Goal: Task Accomplishment & Management: Manage account settings

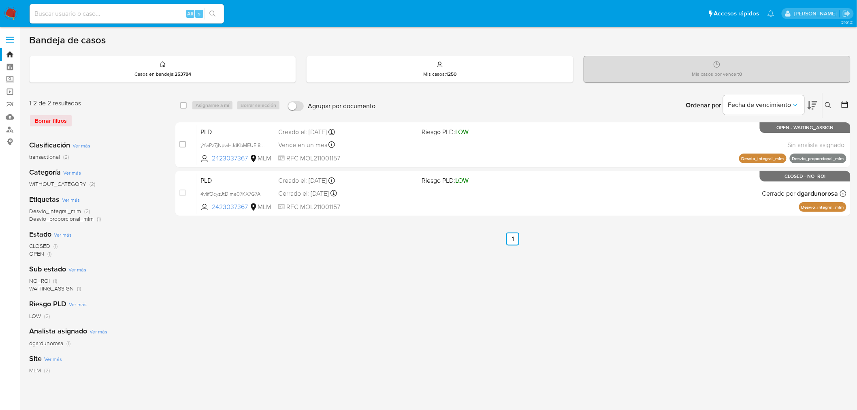
click at [177, 11] on input at bounding box center [127, 14] width 194 height 11
paste input "1596903051"
type input "1596903051"
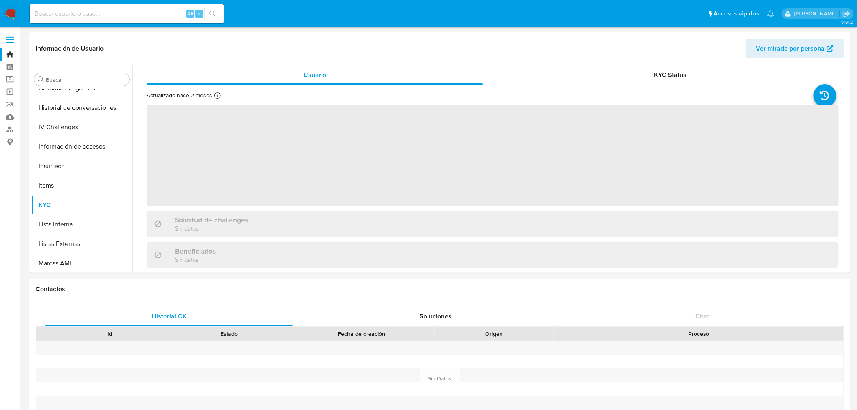
scroll to position [381, 0]
select select "10"
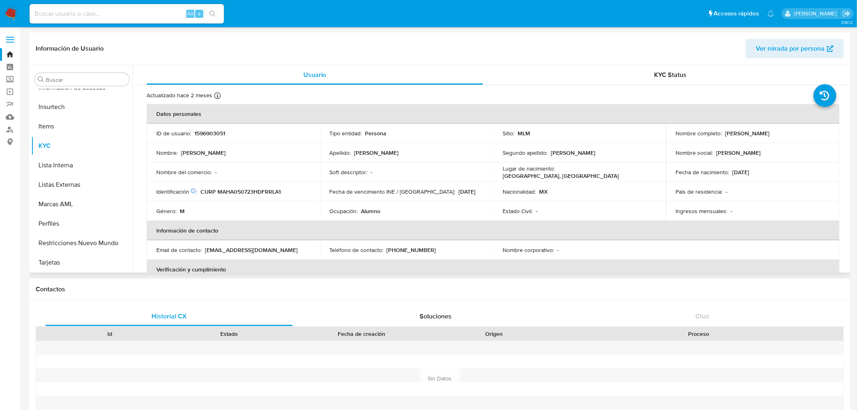
click at [419, 236] on th "Información de contacto" at bounding box center [493, 230] width 693 height 19
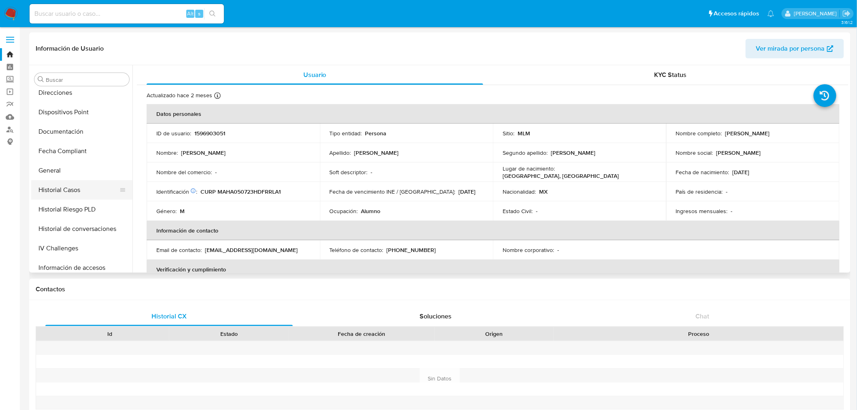
click at [75, 193] on button "Historial Casos" at bounding box center [78, 189] width 95 height 19
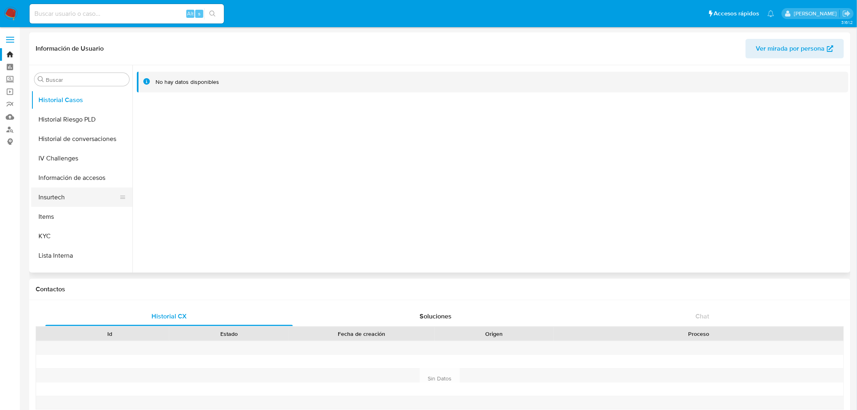
scroll to position [335, 0]
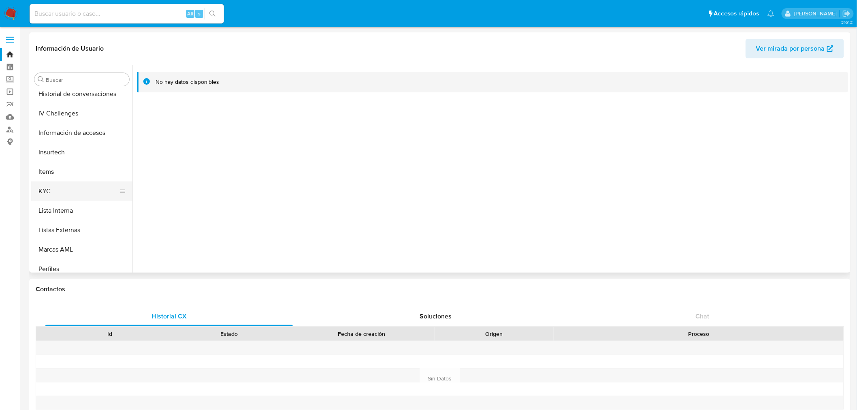
click at [68, 189] on button "KYC" at bounding box center [78, 190] width 95 height 19
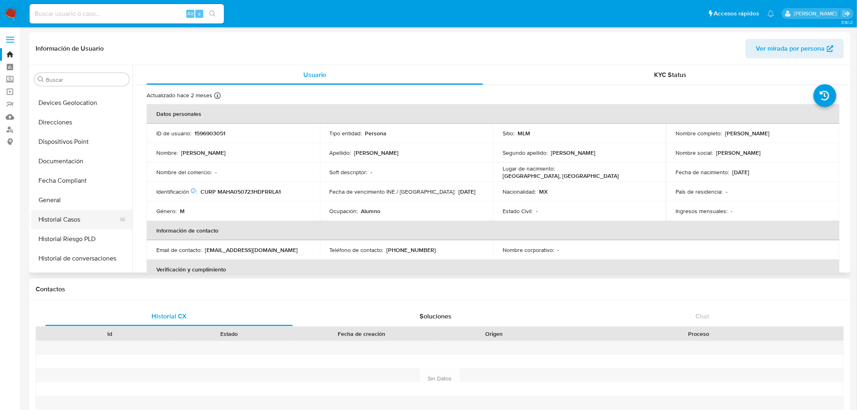
scroll to position [155, 0]
click at [69, 179] on button "Documentación" at bounding box center [78, 176] width 95 height 19
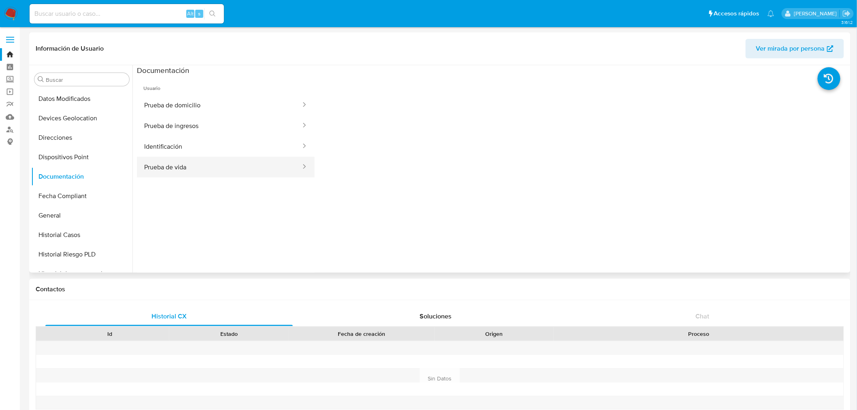
click at [213, 164] on button "Prueba de vida" at bounding box center [219, 167] width 165 height 21
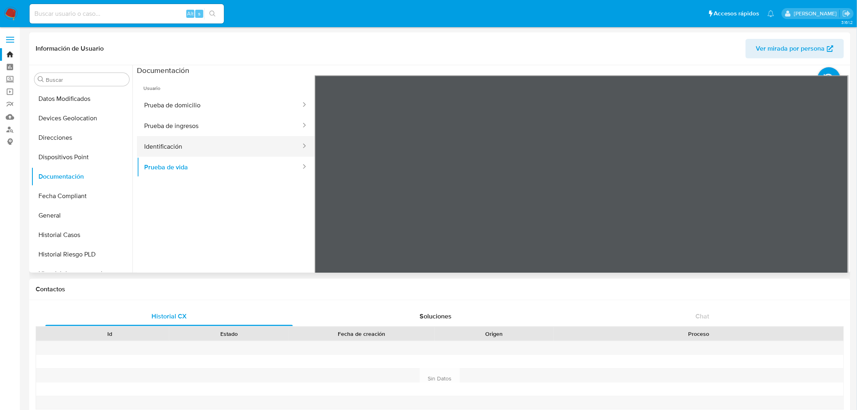
click at [181, 146] on button "Identificación" at bounding box center [219, 146] width 165 height 21
click at [185, 117] on button "Prueba de ingresos" at bounding box center [219, 125] width 165 height 21
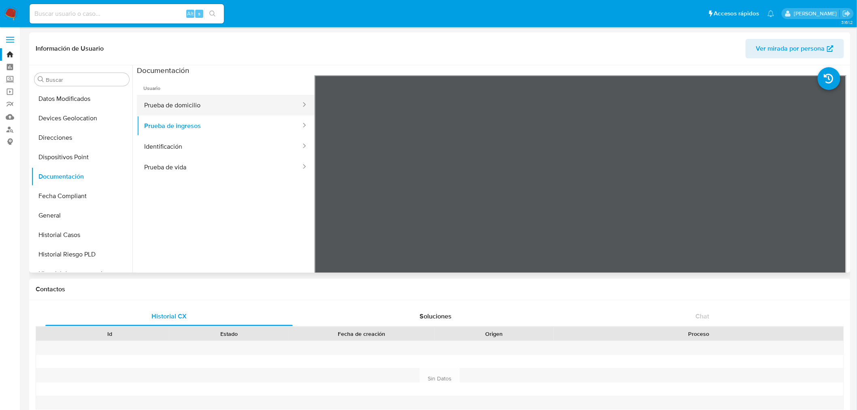
click at [206, 114] on button "Prueba de domicilio" at bounding box center [219, 105] width 165 height 21
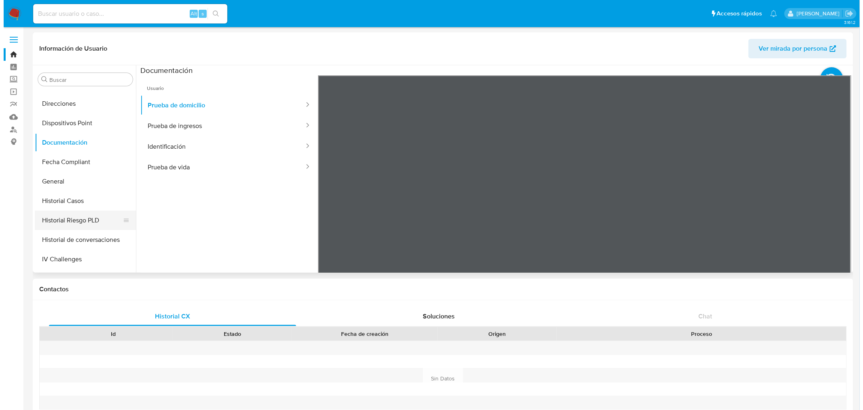
scroll to position [245, 0]
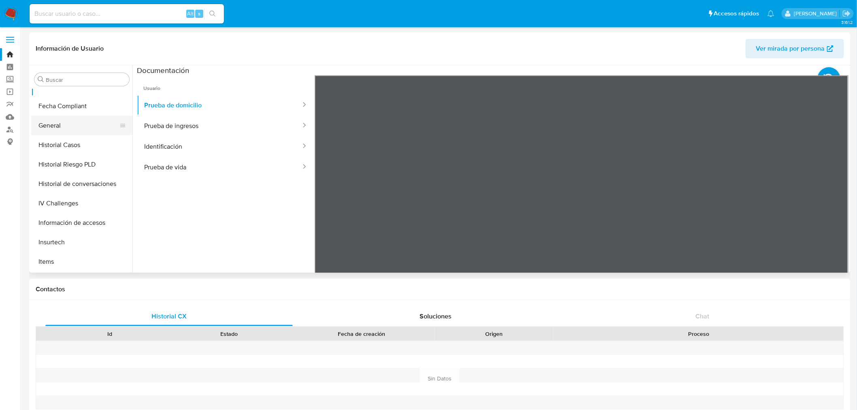
click at [64, 128] on button "General" at bounding box center [78, 125] width 95 height 19
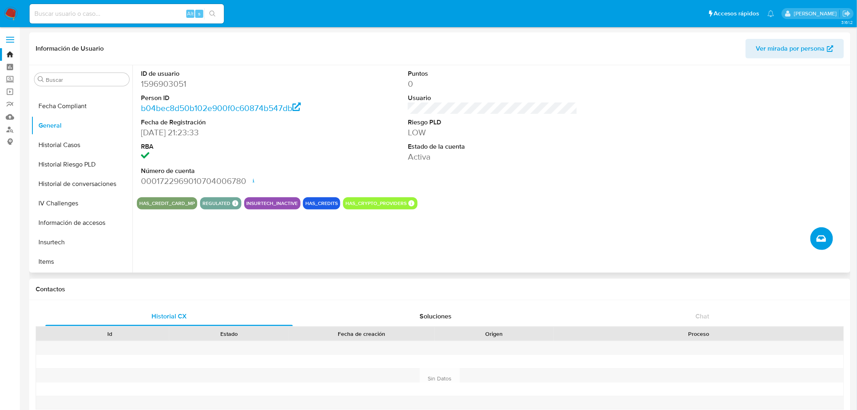
click at [691, 244] on button "Crear caso manual" at bounding box center [821, 238] width 23 height 23
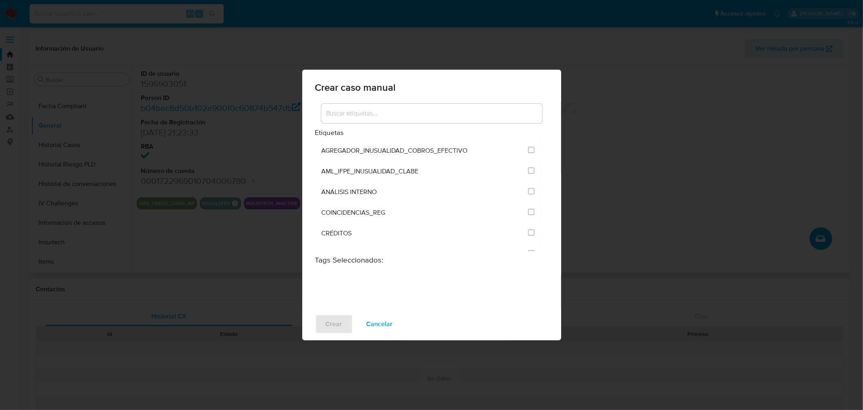
click at [417, 115] on input at bounding box center [431, 113] width 221 height 11
click at [390, 117] on input at bounding box center [431, 113] width 221 height 11
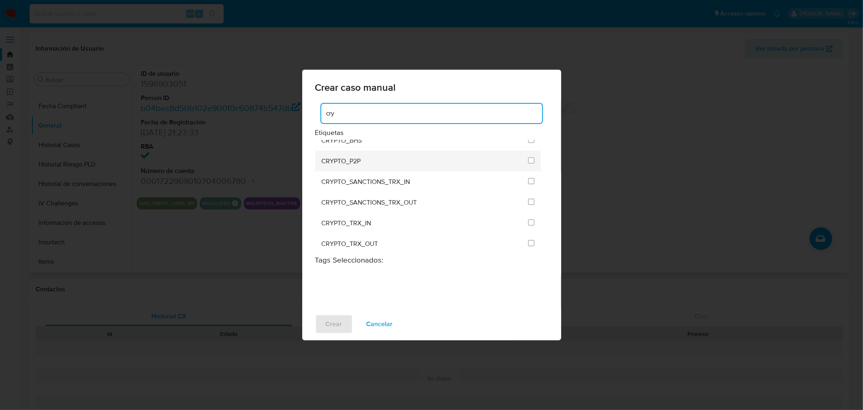
scroll to position [13, 0]
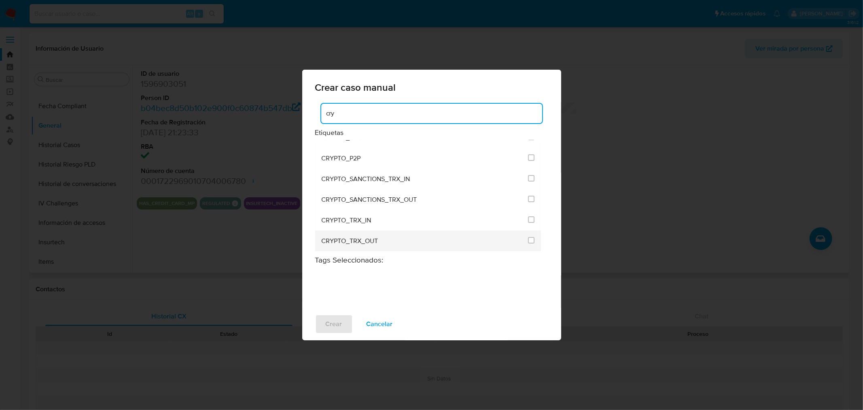
type input "cry"
click at [442, 241] on div "CRYPTO_TRX_OUT" at bounding box center [423, 240] width 202 height 21
click at [529, 241] on input "1963" at bounding box center [531, 240] width 6 height 6
checkbox input "true"
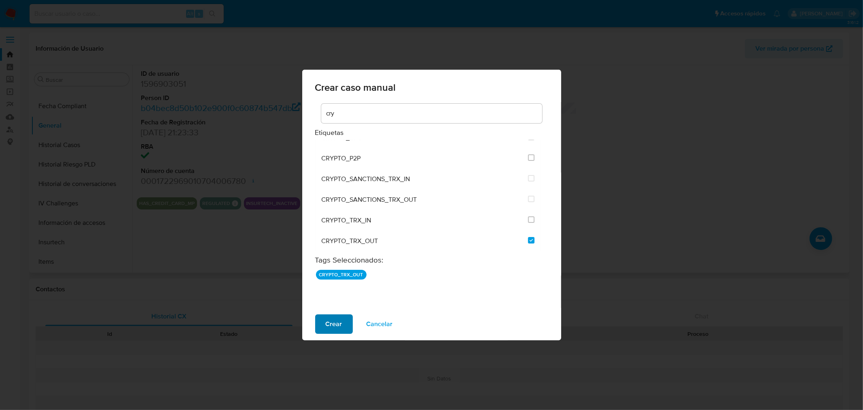
click at [330, 312] on span "Crear" at bounding box center [334, 324] width 17 height 18
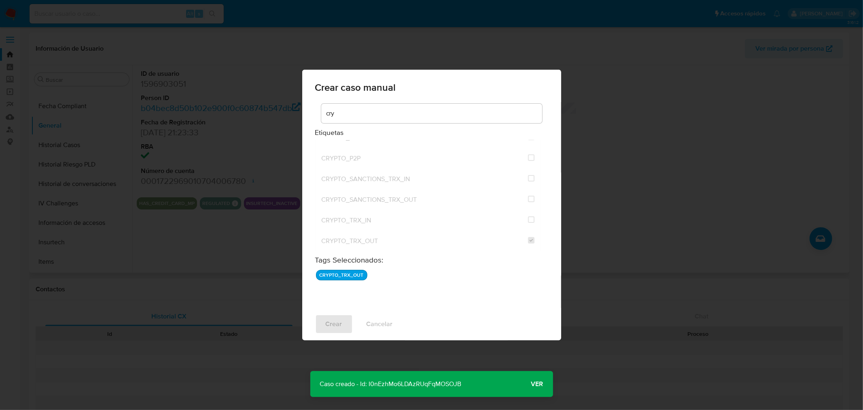
click at [71, 164] on div "Crear caso manual cry Etiquetas CRYPTO_BHS CRYPTO_P2P CRYPTO_SANCTIONS_TRX_IN C…" at bounding box center [431, 205] width 863 height 410
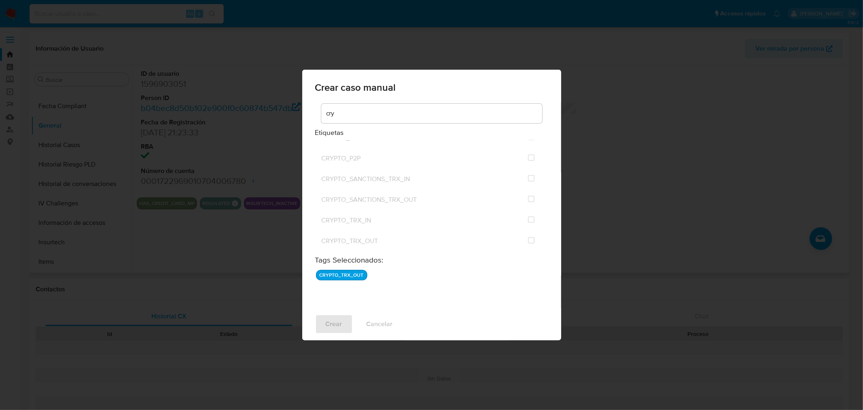
checkbox input "false"
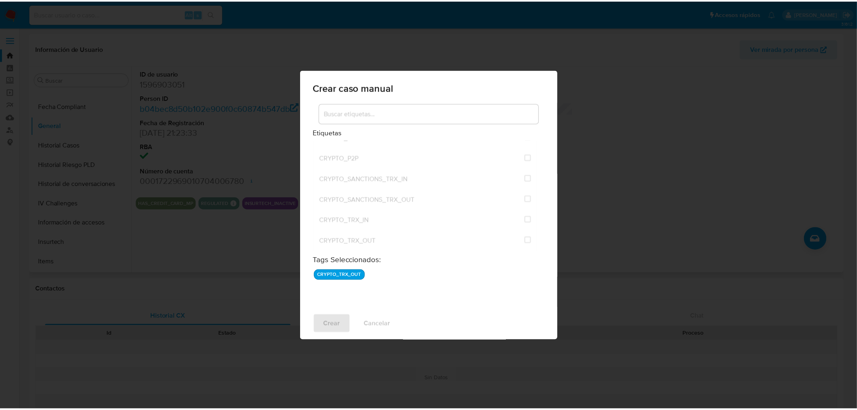
scroll to position [115, 0]
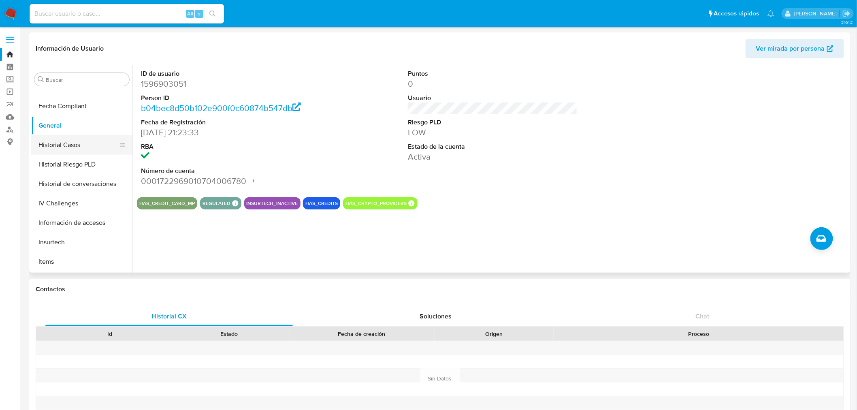
click at [51, 147] on button "Historial Casos" at bounding box center [78, 144] width 95 height 19
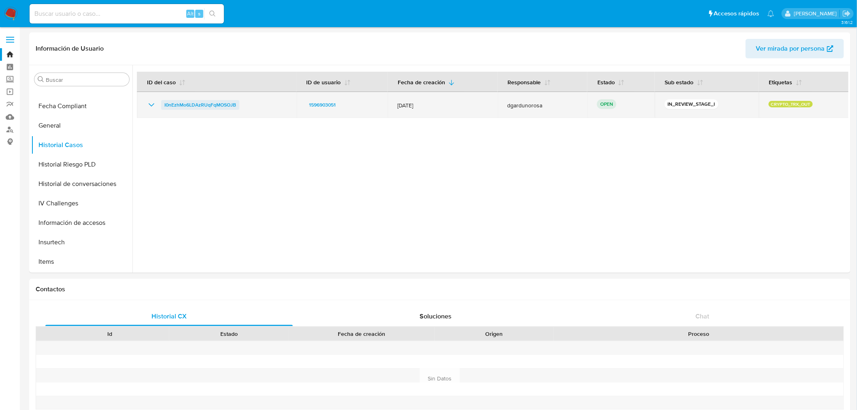
click at [222, 100] on span "I0nEzhMo6LDAzRUqFqMOSOJB" at bounding box center [200, 105] width 72 height 10
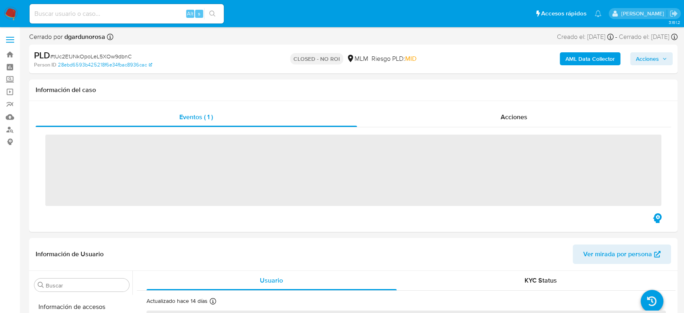
scroll to position [381, 0]
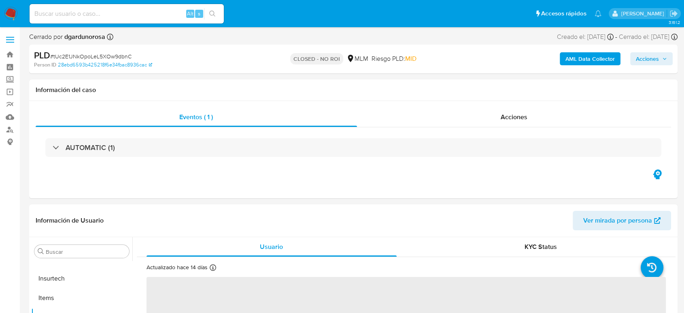
select select "10"
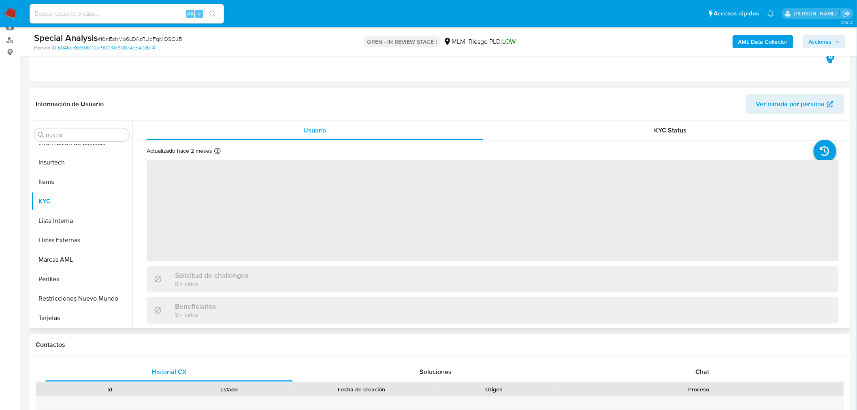
scroll to position [90, 0]
select select "10"
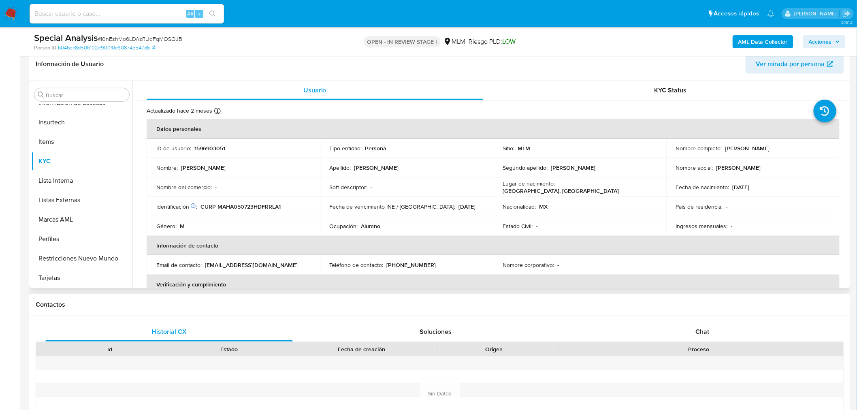
scroll to position [180, 0]
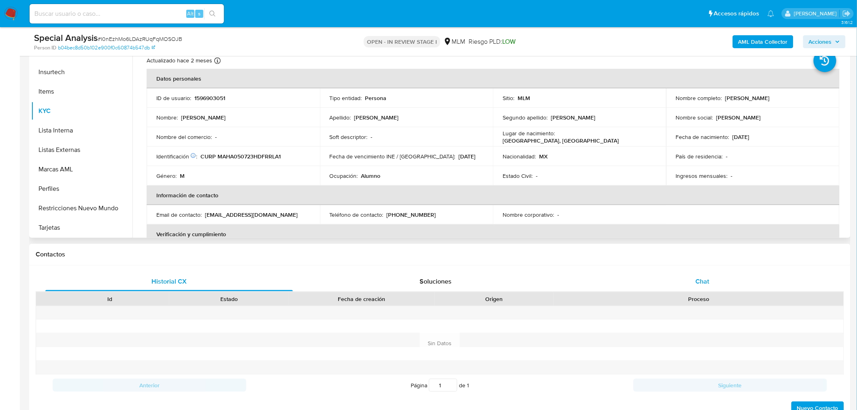
click at [707, 285] on span "Chat" at bounding box center [702, 280] width 14 height 9
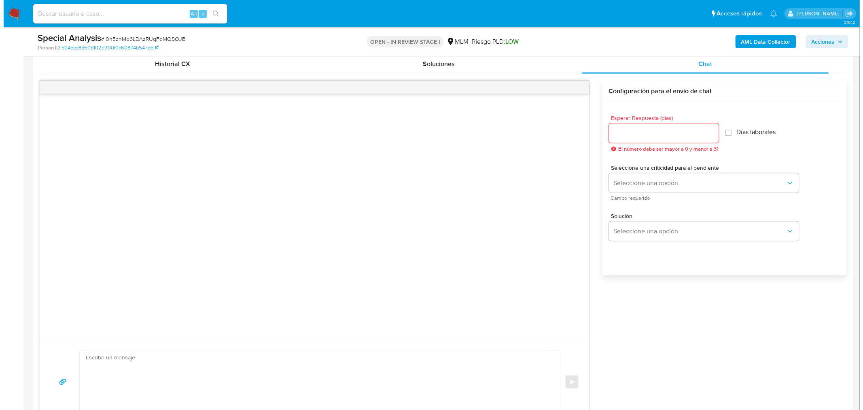
scroll to position [405, 0]
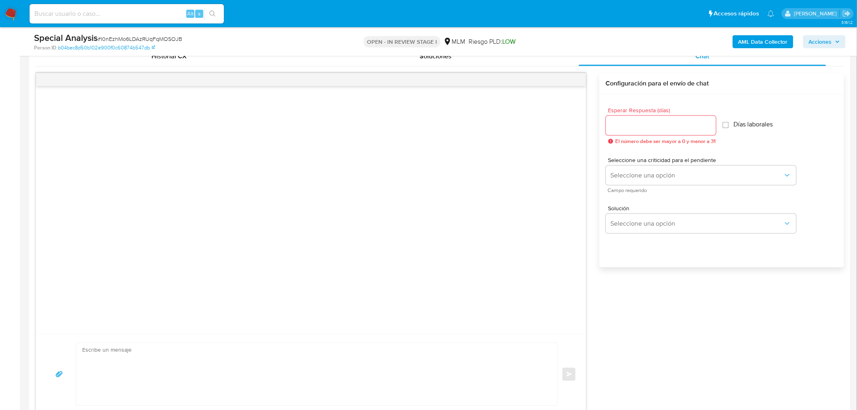
click at [654, 131] on div at bounding box center [661, 125] width 110 height 19
click at [643, 125] on input "Esperar Respuesta (días)" at bounding box center [661, 125] width 110 height 11
type input "0"
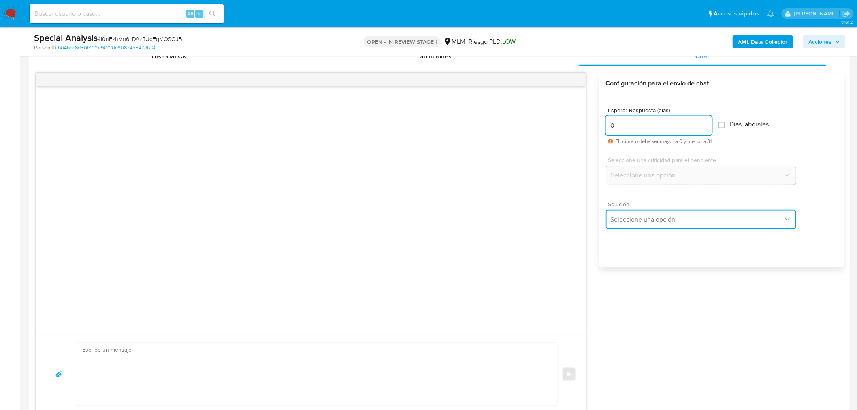
click at [661, 215] on span "Seleccione una opción" at bounding box center [696, 219] width 172 height 8
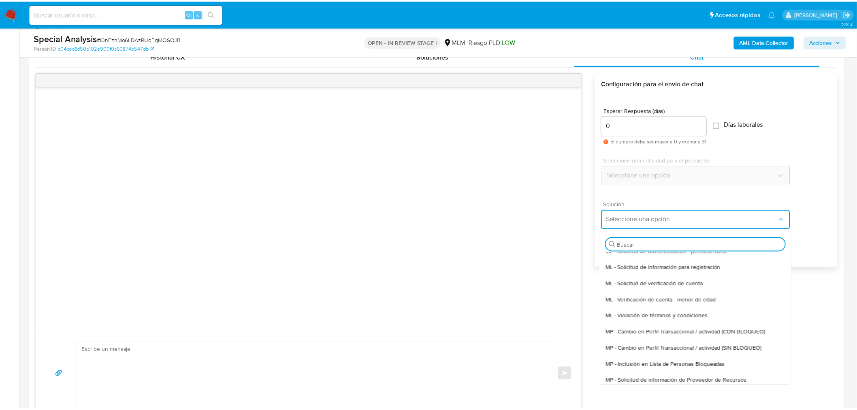
scroll to position [0, 0]
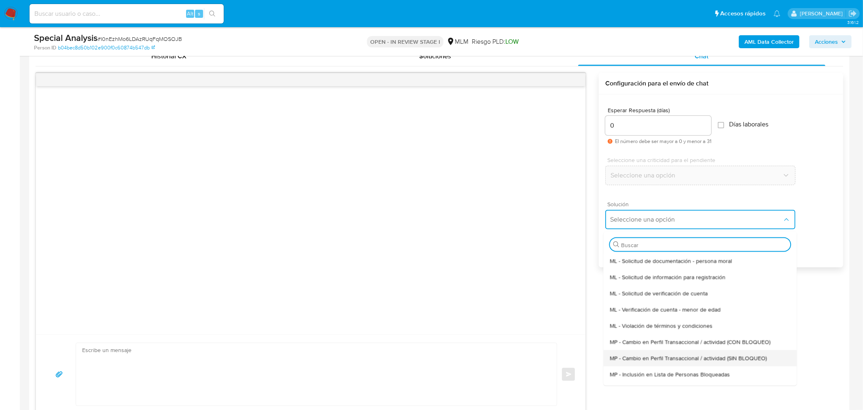
click at [714, 357] on span "MP - Cambio en Perfil Transaccional / actividad (SIN BLOQUEO)" at bounding box center [688, 357] width 157 height 7
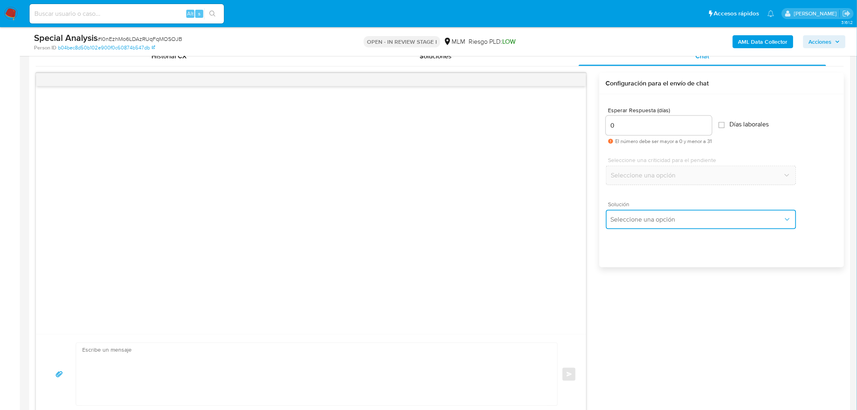
type textarea "Estimado ,Te comunicamos que se ha identificado un cambio en el uso habitual de…"
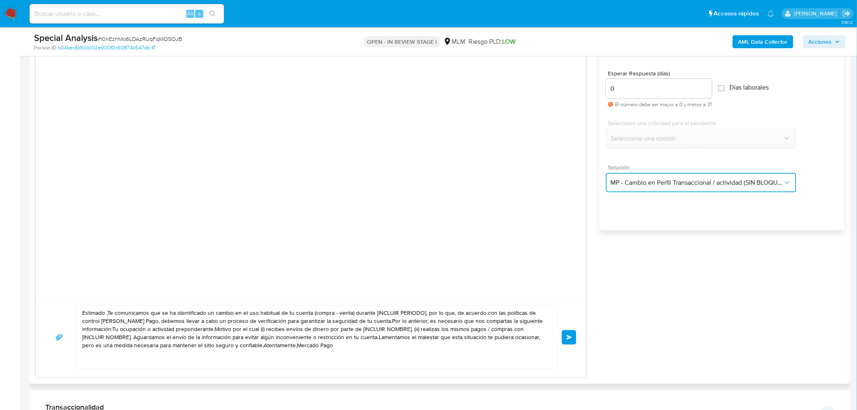
scroll to position [495, 0]
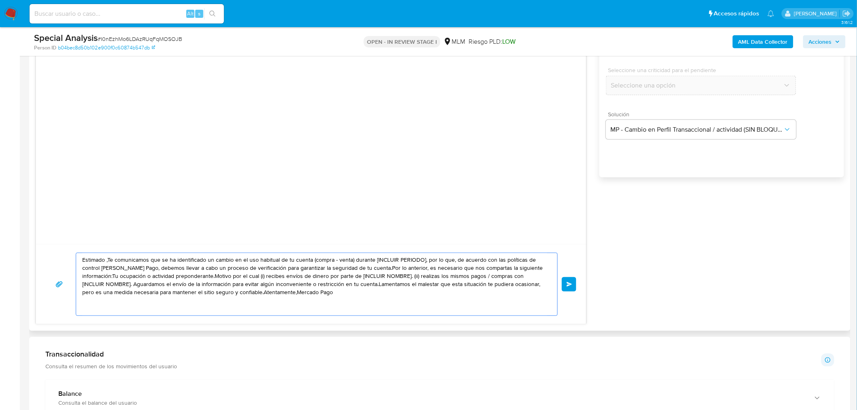
drag, startPoint x: 319, startPoint y: 298, endPoint x: 30, endPoint y: 246, distance: 292.8
click at [30, 246] on div "Historial CX Soluciones Chat Id Estado Fecha de creación Origen Proceso Anterio…" at bounding box center [439, 140] width 821 height 381
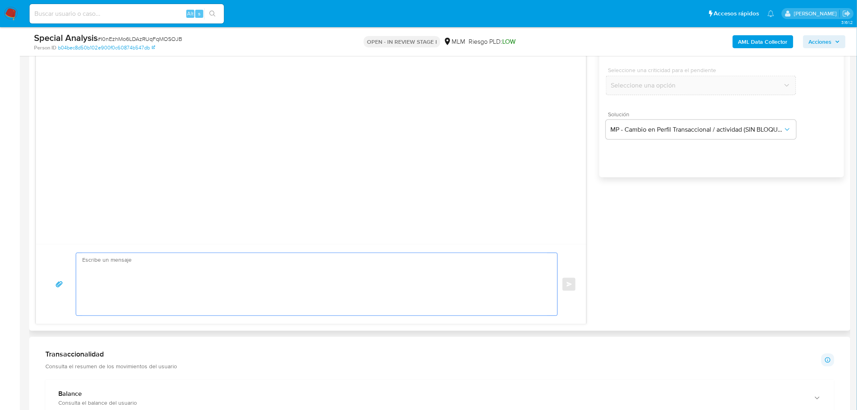
click at [664, 232] on div "Enviar Configuración para el envío de chat Esperar Respuesta (días) 0 El número…" at bounding box center [440, 153] width 808 height 341
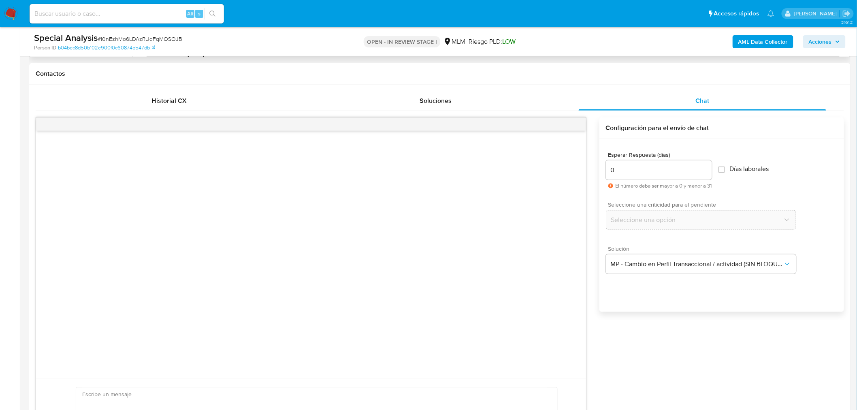
scroll to position [359, 0]
click at [691, 267] on span "MP - Cambio en Perfil Transaccional / actividad (SIN BLOQUEO)" at bounding box center [696, 265] width 172 height 8
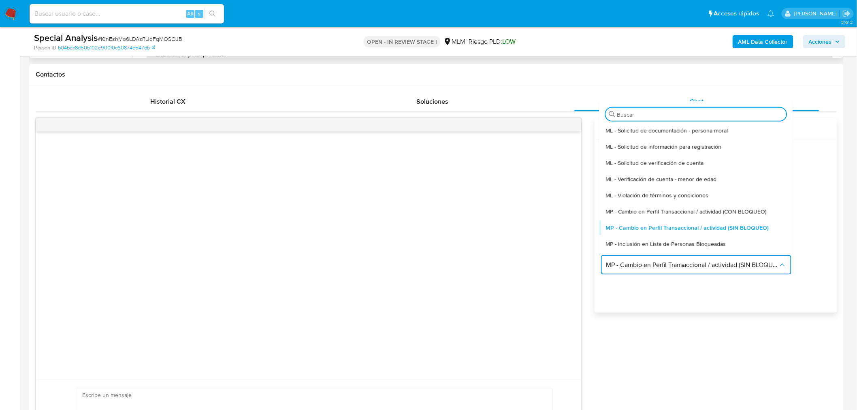
drag, startPoint x: 746, startPoint y: 370, endPoint x: 739, endPoint y: 363, distance: 10.6
click at [746, 370] on div "Enviar Configuración para el envío de chat Esperar Respuesta (días) 0 El número…" at bounding box center [436, 288] width 801 height 341
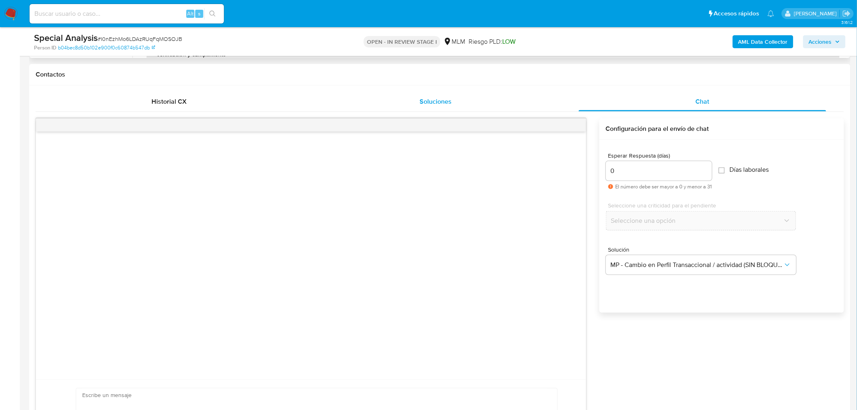
click at [428, 97] on span "Soluciones" at bounding box center [436, 101] width 32 height 9
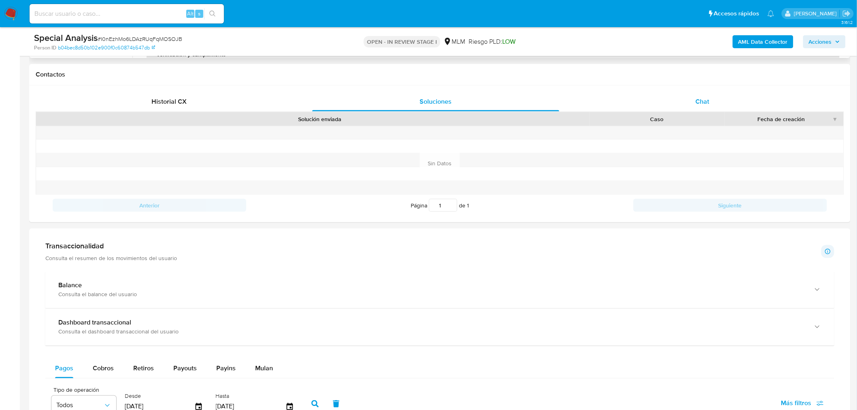
click at [711, 99] on div "Chat" at bounding box center [701, 101] width 247 height 19
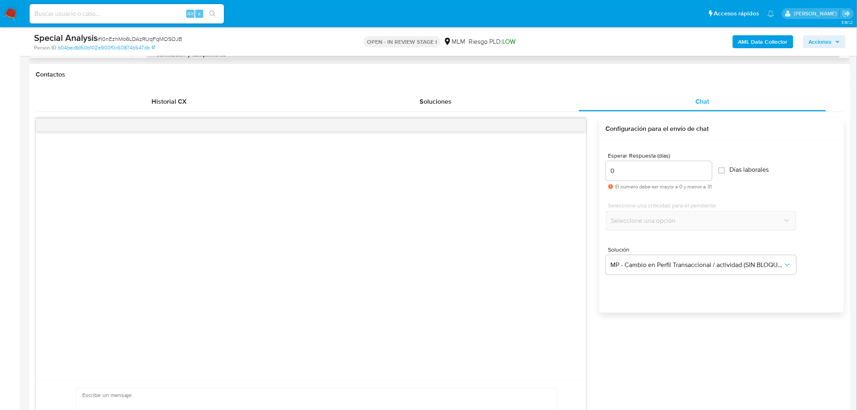
click at [662, 163] on div "0" at bounding box center [659, 170] width 106 height 19
click at [670, 173] on input "0" at bounding box center [659, 171] width 106 height 11
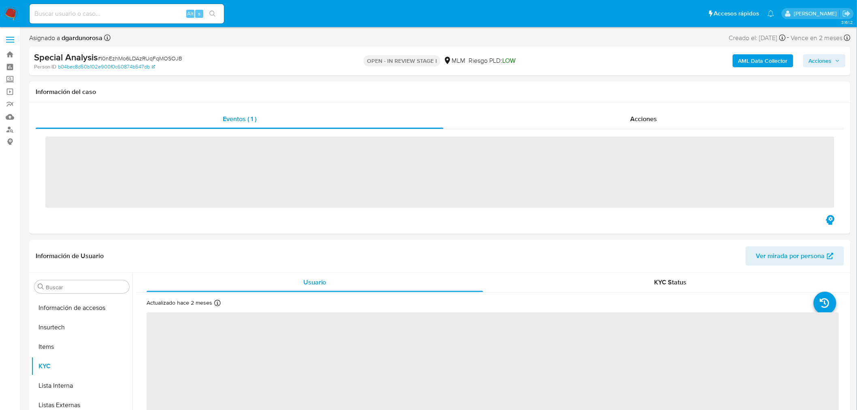
scroll to position [381, 0]
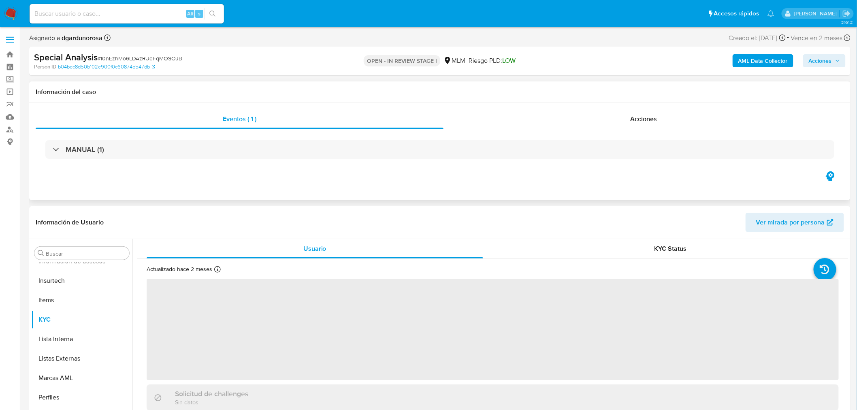
select select "10"
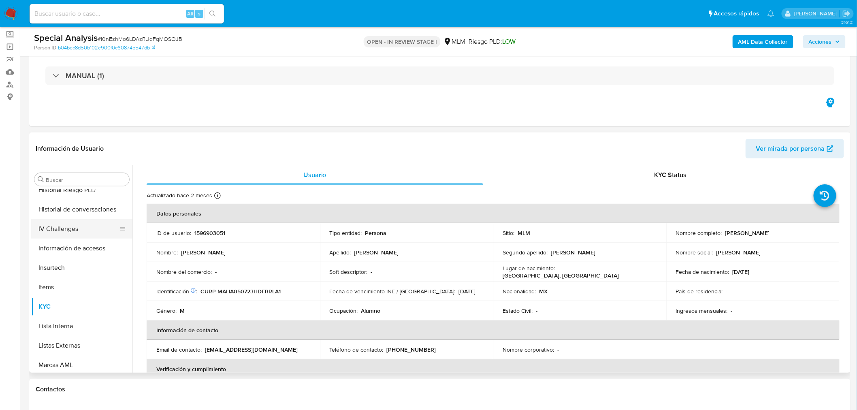
scroll to position [291, 0]
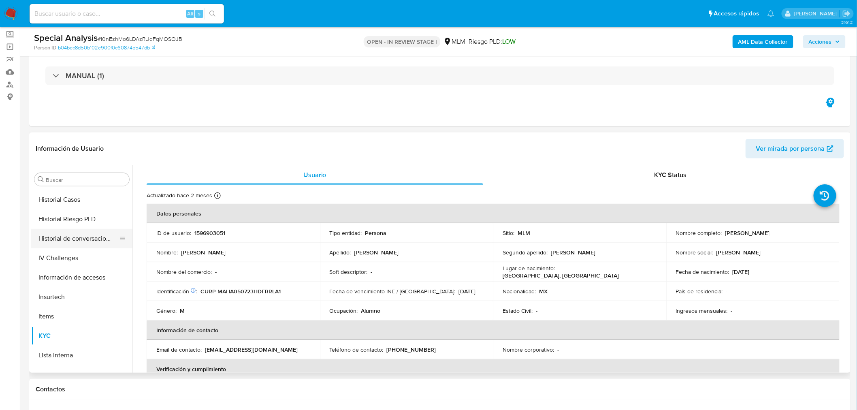
click at [86, 240] on button "Historial de conversaciones" at bounding box center [78, 238] width 95 height 19
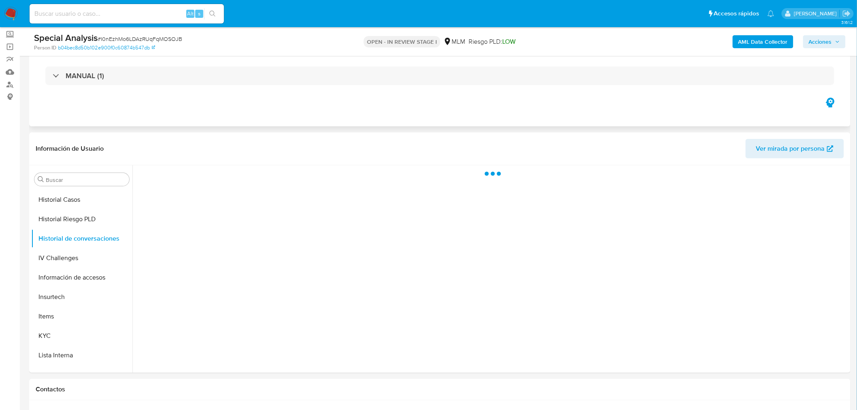
scroll to position [90, 0]
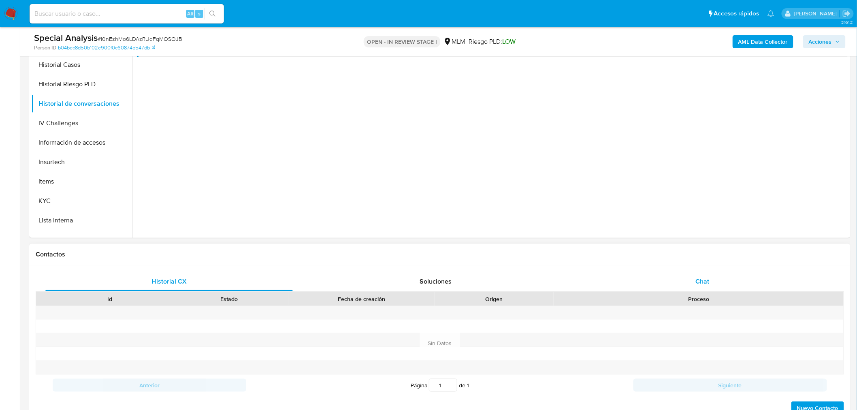
click at [704, 284] on span "Chat" at bounding box center [702, 280] width 14 height 9
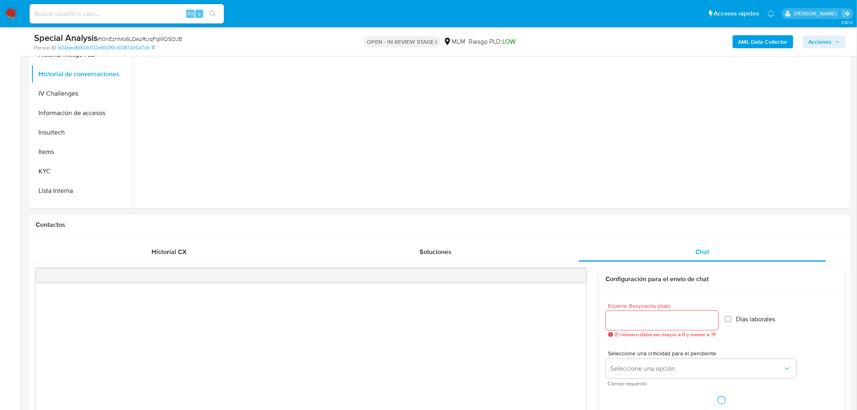
scroll to position [270, 0]
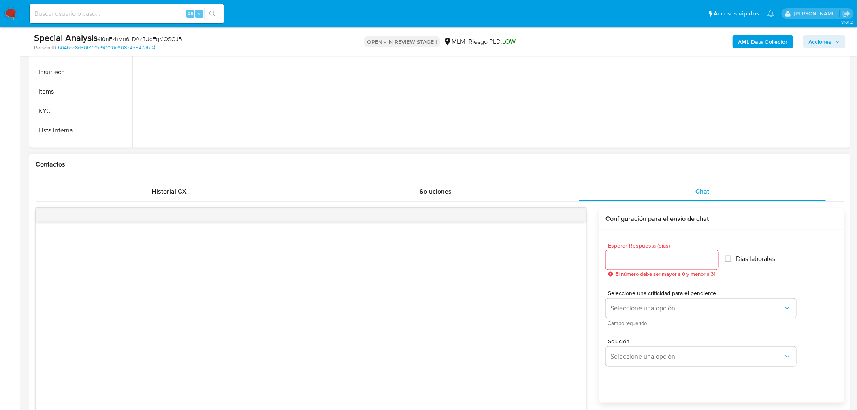
click at [698, 260] on input "Esperar Respuesta (días)" at bounding box center [662, 260] width 113 height 11
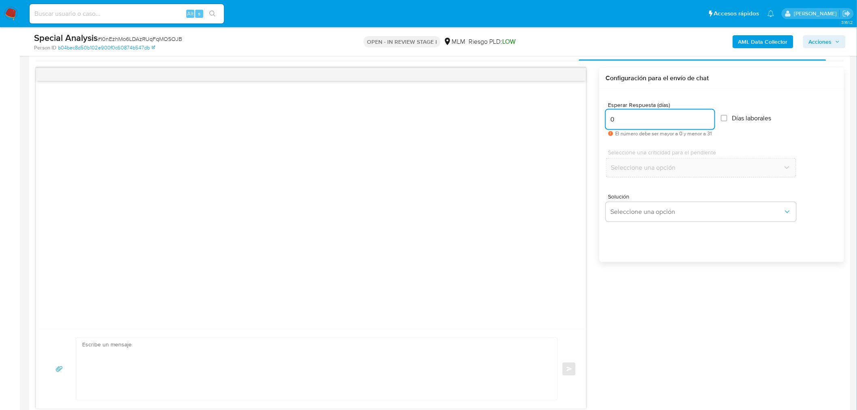
scroll to position [450, 0]
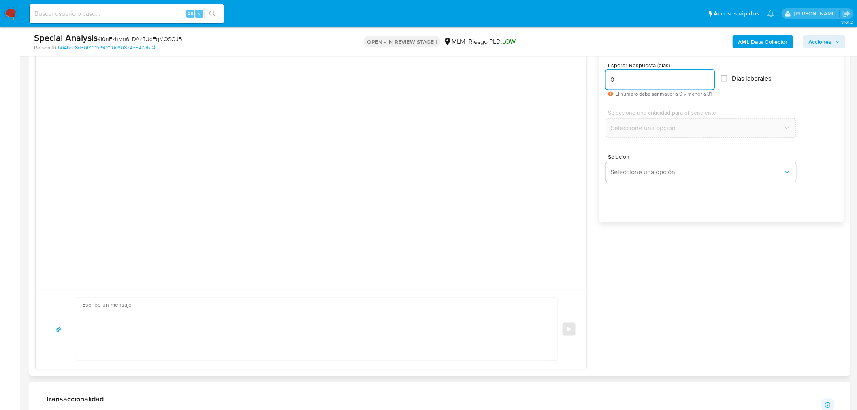
type input "0"
click at [287, 330] on textarea at bounding box center [314, 329] width 465 height 62
paste textarea "Estimado Cliente, Paxos, socio comercial de Mercado Pago en las transacciones d…"
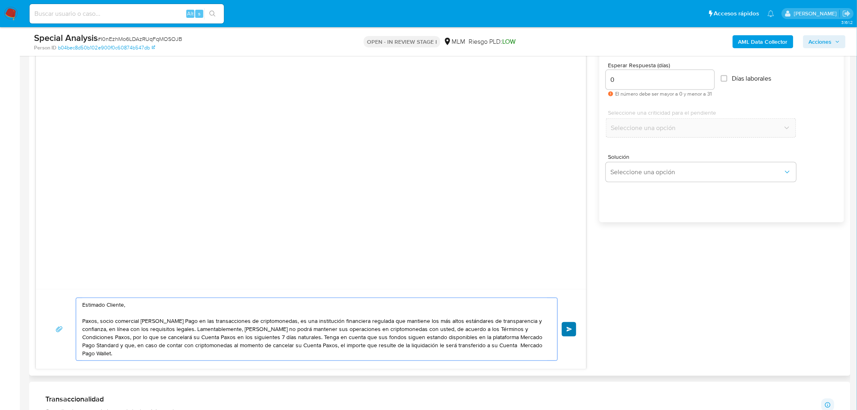
type textarea "Estimado Cliente, Paxos, socio comercial de Mercado Pago en las transacciones d…"
click at [569, 332] on button "Enviar" at bounding box center [568, 329] width 15 height 15
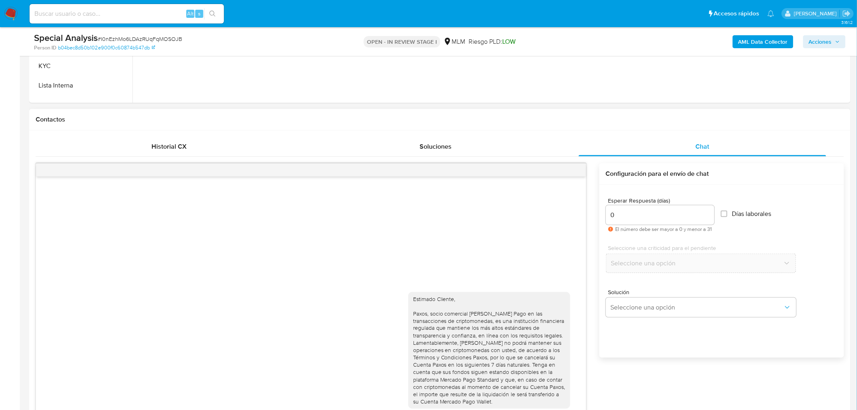
scroll to position [90, 0]
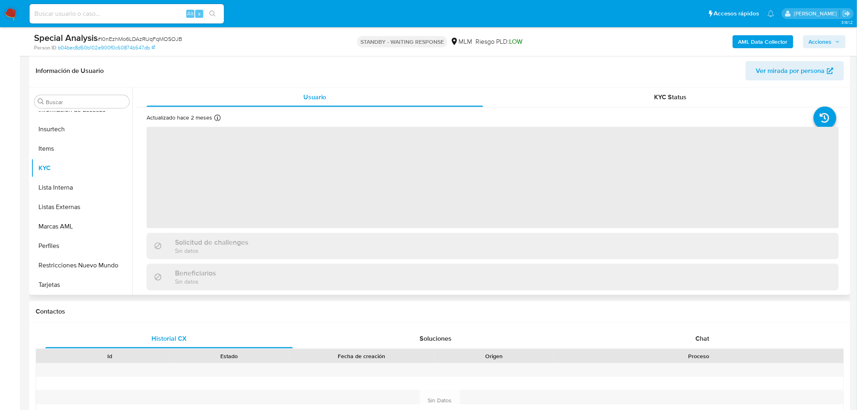
scroll to position [135, 0]
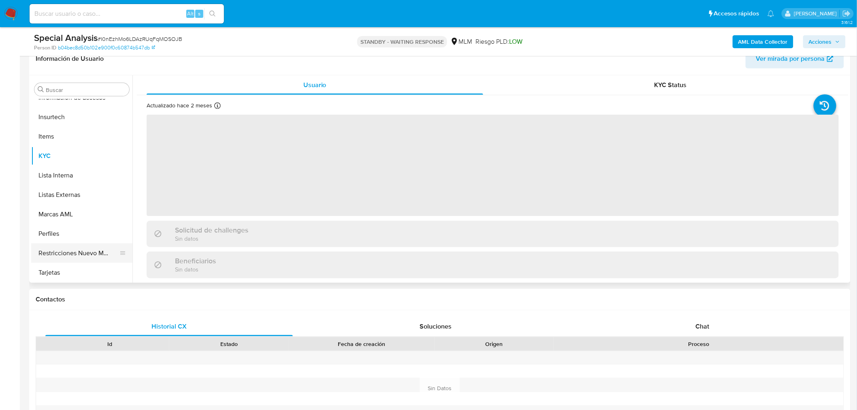
select select "10"
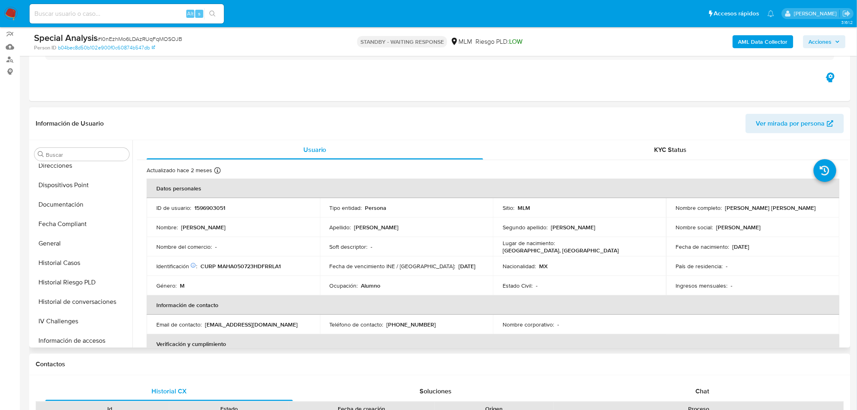
scroll to position [200, 0]
click at [84, 153] on input "Buscar" at bounding box center [86, 154] width 80 height 7
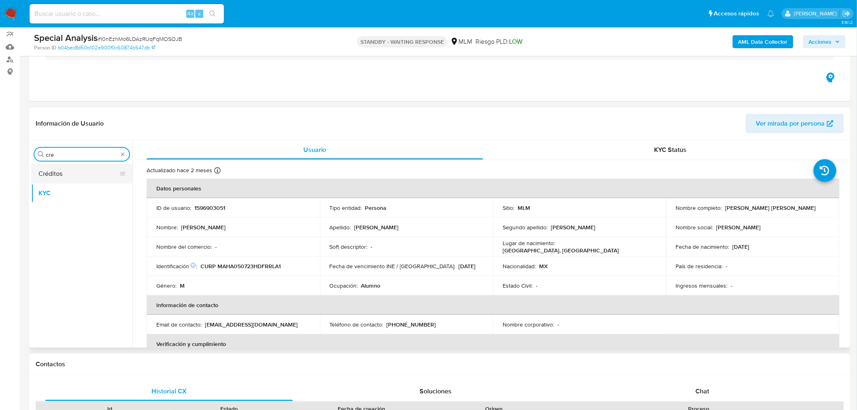
type input "cre"
click at [77, 171] on button "Créditos" at bounding box center [78, 173] width 95 height 19
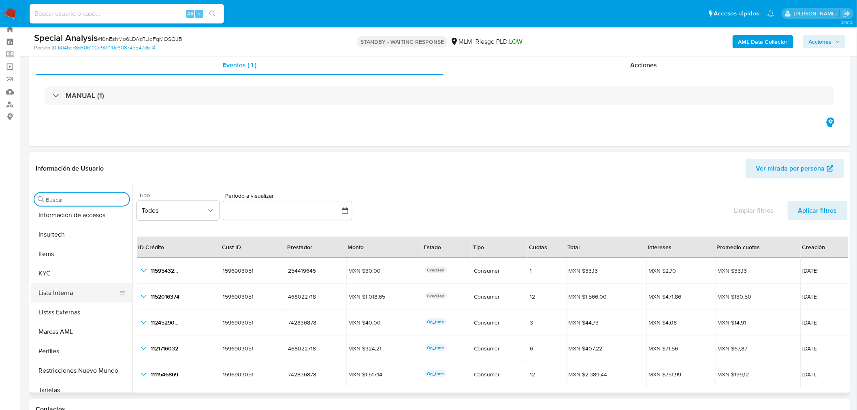
scroll to position [381, 0]
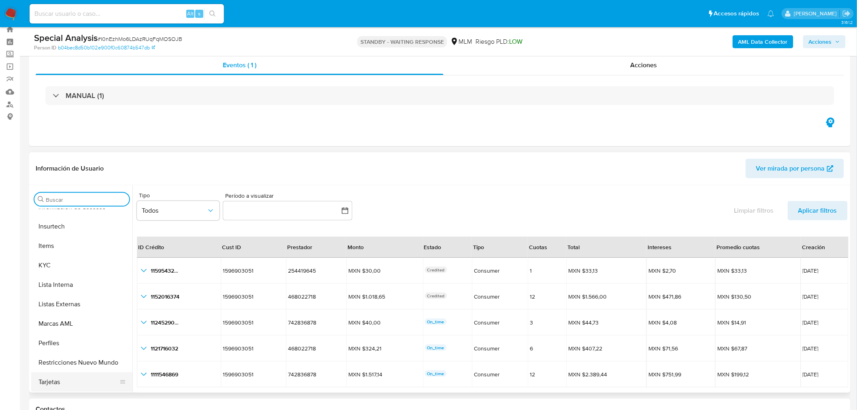
click at [90, 372] on button "Tarjetas" at bounding box center [78, 381] width 95 height 19
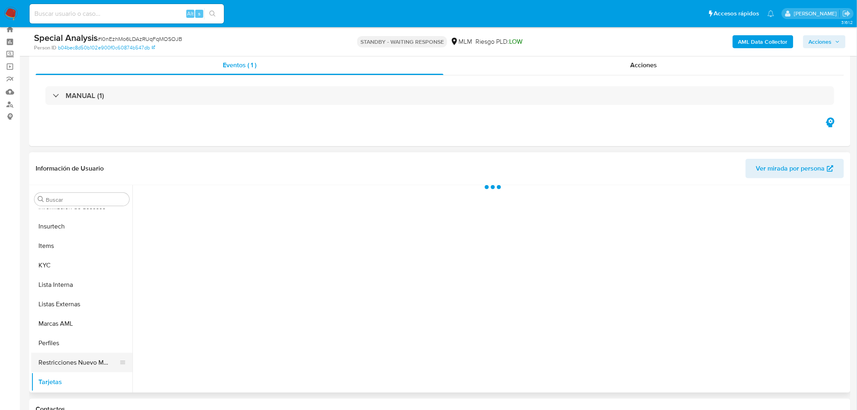
click at [89, 365] on button "Restricciones Nuevo Mundo" at bounding box center [78, 362] width 95 height 19
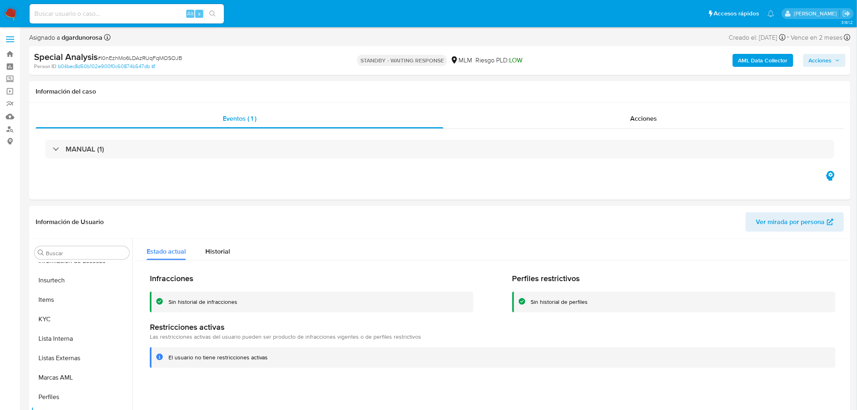
scroll to position [0, 0]
click at [13, 14] on img at bounding box center [11, 14] width 14 height 14
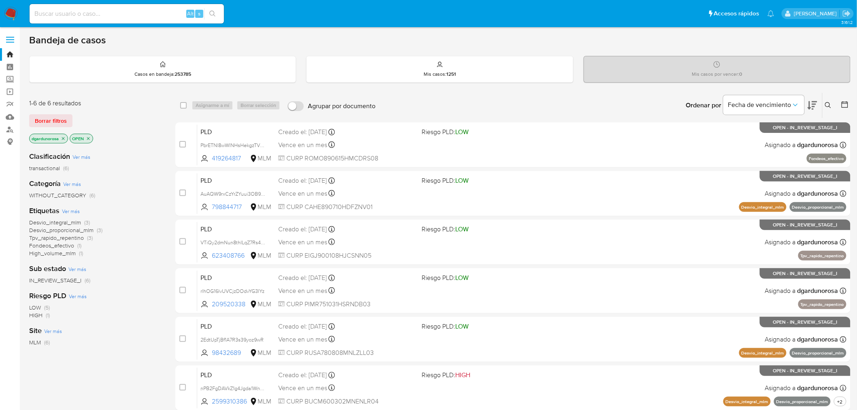
click at [827, 101] on button at bounding box center [828, 105] width 13 height 10
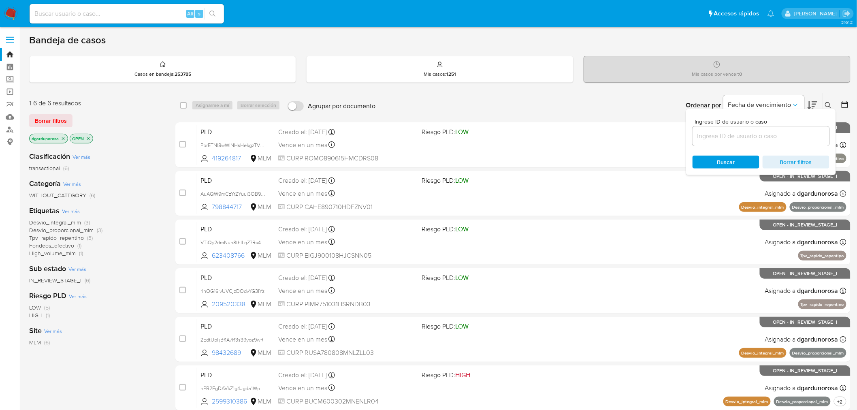
click at [791, 140] on input at bounding box center [760, 136] width 137 height 11
type input "1596903051"
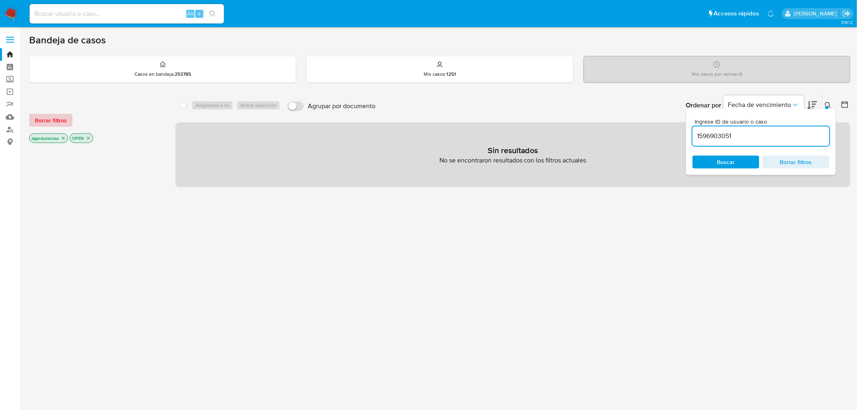
click at [55, 118] on span "Borrar filtros" at bounding box center [51, 120] width 32 height 11
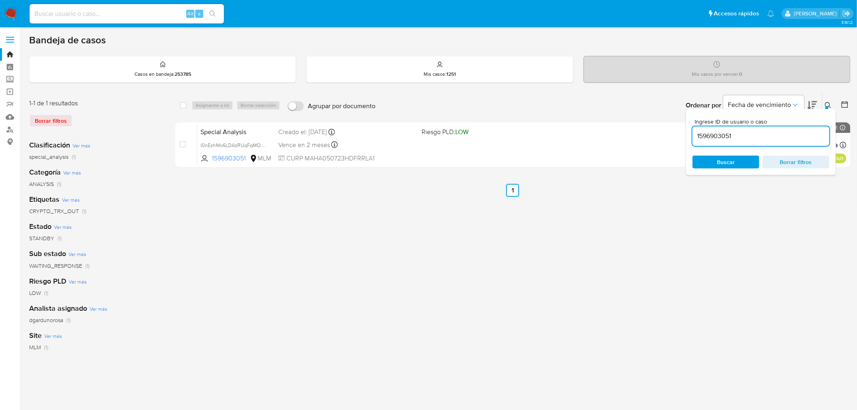
click at [823, 102] on button at bounding box center [828, 105] width 13 height 10
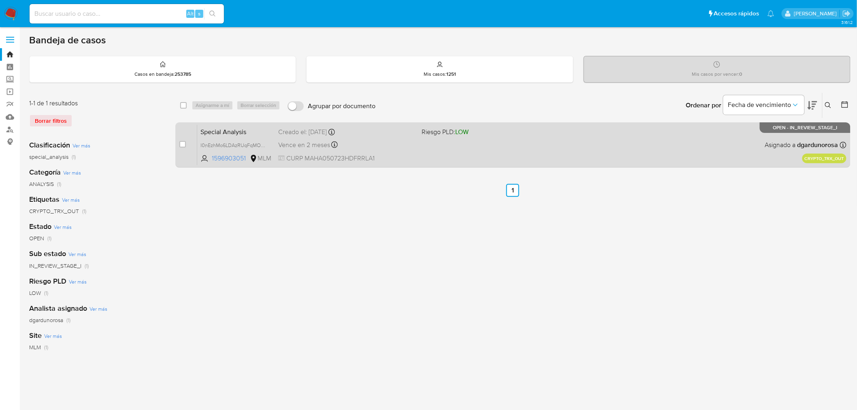
click at [669, 146] on div "Special Analysis I0nEzhMo6LDAzRUqFqMOSOJB 1596903051 MLM Riesgo PLD: LOW Creado…" at bounding box center [521, 144] width 649 height 41
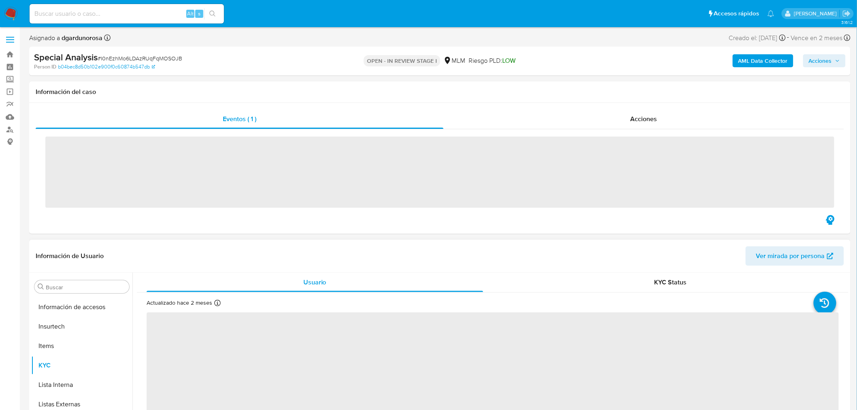
scroll to position [381, 0]
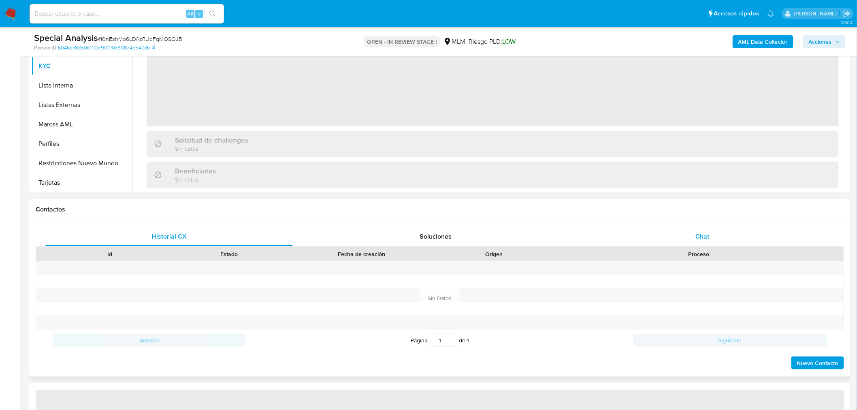
select select "10"
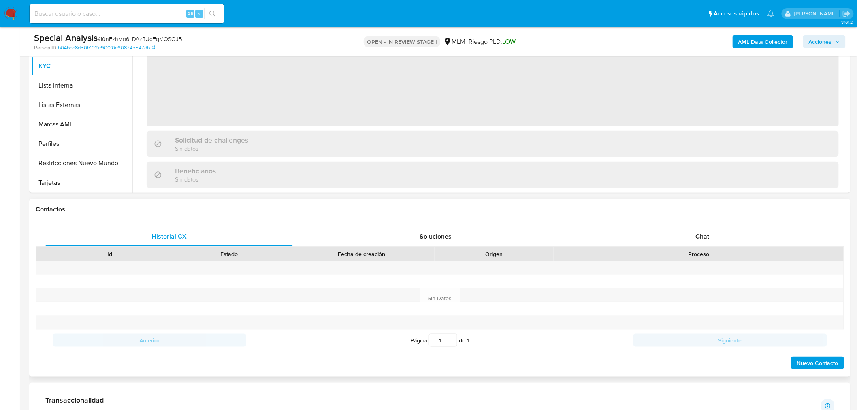
scroll to position [315, 0]
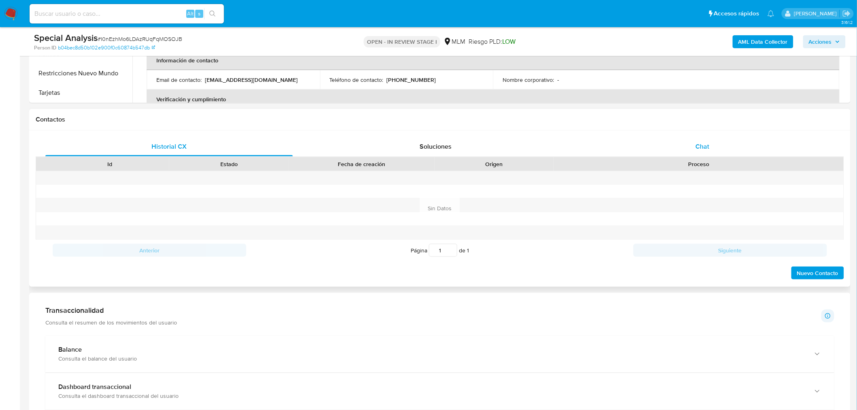
click at [692, 145] on div "Chat" at bounding box center [701, 146] width 247 height 19
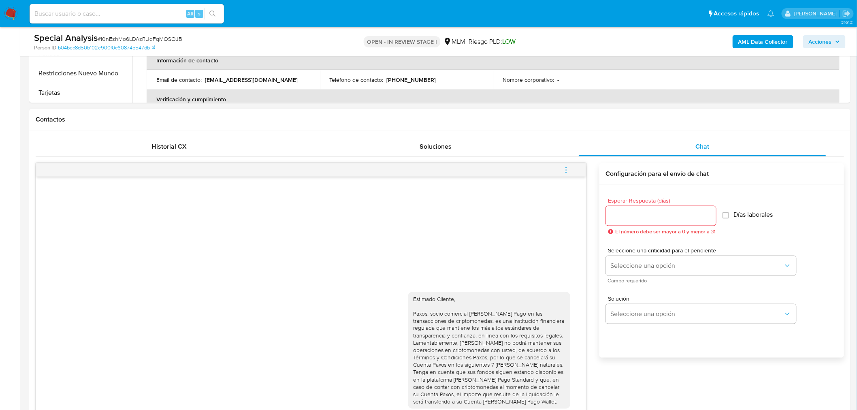
click at [569, 171] on icon "menu-action" at bounding box center [565, 169] width 7 height 7
click at [519, 156] on li "Cerrar conversación" at bounding box center [511, 154] width 83 height 15
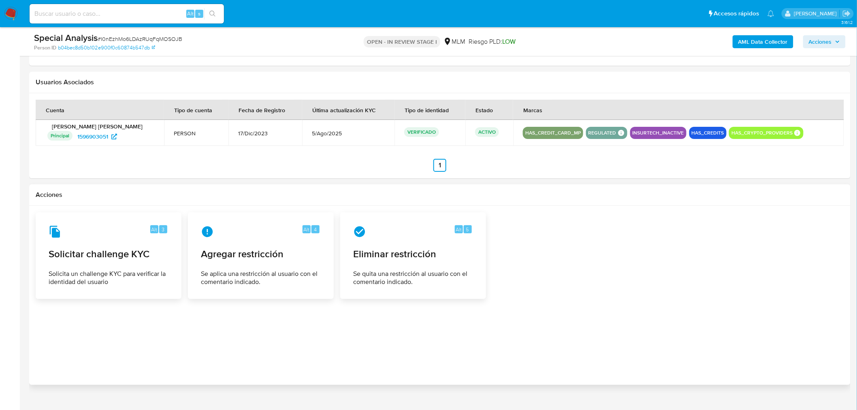
scroll to position [1240, 0]
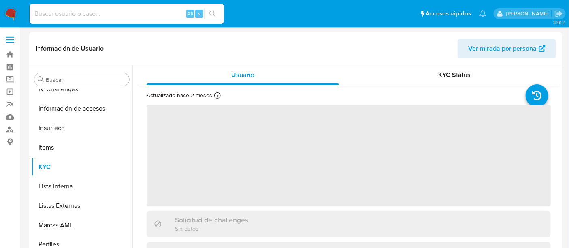
scroll to position [381, 0]
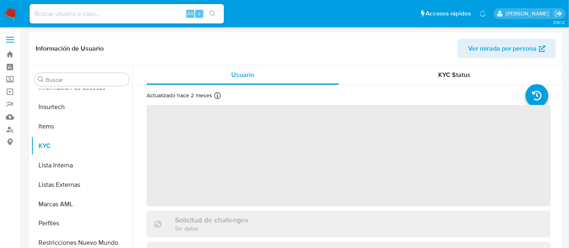
select select "10"
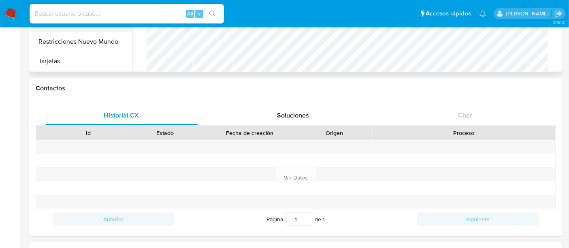
scroll to position [180, 0]
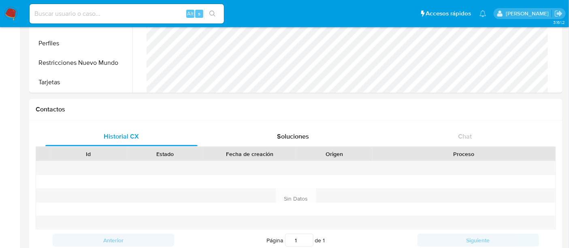
click at [103, 13] on input at bounding box center [127, 14] width 194 height 11
paste input "1596903051"
type input "1596903051"
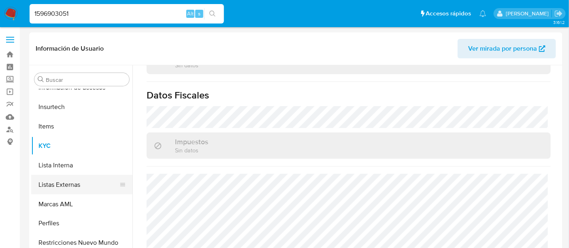
scroll to position [290, 0]
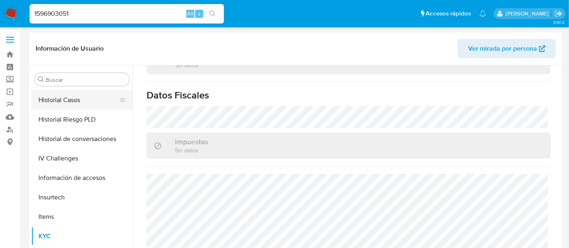
click at [67, 102] on button "Historial Casos" at bounding box center [78, 99] width 95 height 19
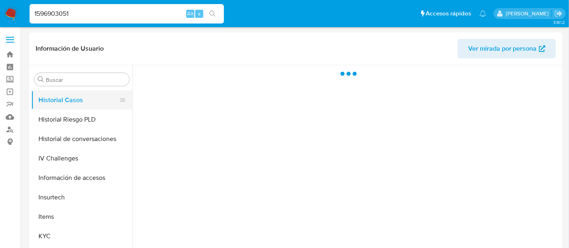
scroll to position [0, 0]
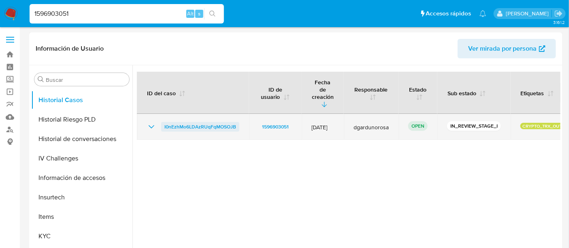
click at [199, 122] on span "I0nEzhMo6LDAzRUqFqMOSOJB" at bounding box center [200, 127] width 72 height 10
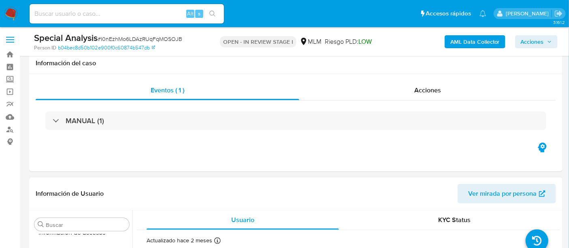
scroll to position [90, 0]
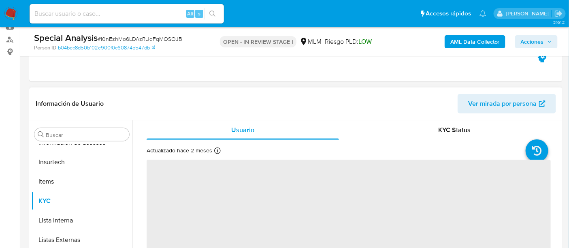
select select "10"
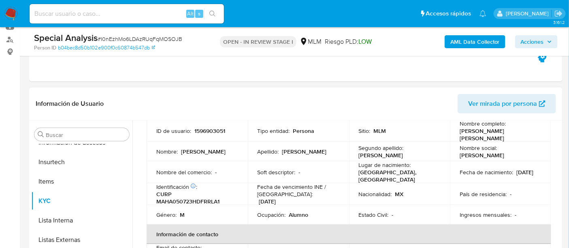
scroll to position [45, 0]
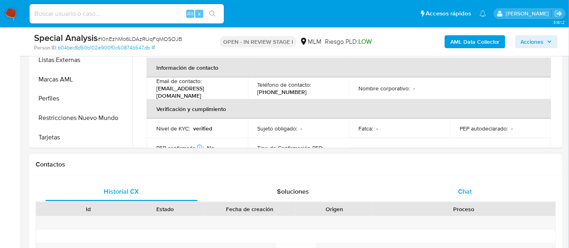
click at [463, 189] on span "Chat" at bounding box center [465, 191] width 14 height 9
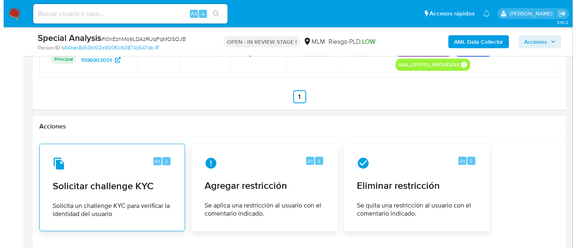
scroll to position [1169, 0]
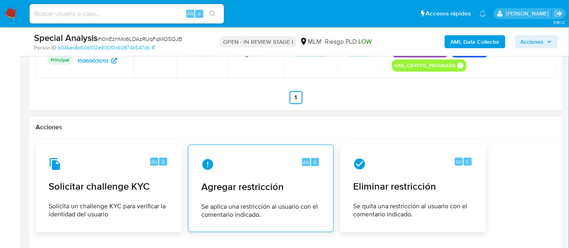
click at [236, 178] on div "Alt 4 Agregar restricción Se aplica una restricción al usuario con el comentari…" at bounding box center [261, 188] width 132 height 74
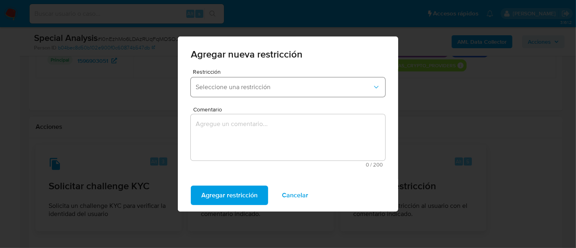
click at [268, 92] on button "Seleccione una restricción" at bounding box center [288, 86] width 194 height 19
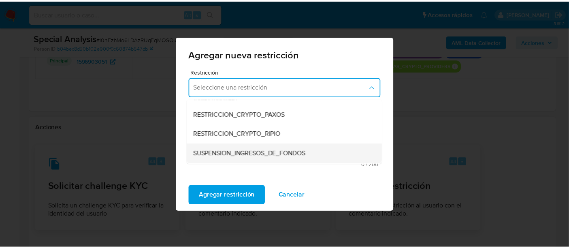
scroll to position [135, 0]
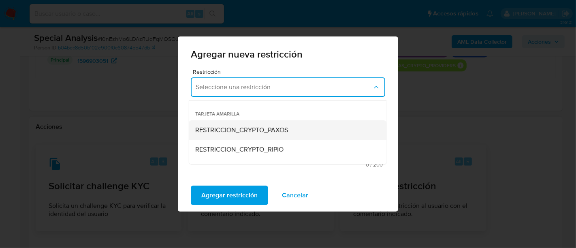
click at [270, 128] on span "RESTRICCION_CRYPTO_PAXOS" at bounding box center [242, 130] width 93 height 8
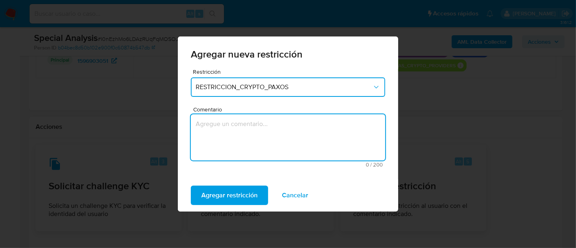
click at [287, 124] on textarea "Comentario" at bounding box center [288, 137] width 194 height 46
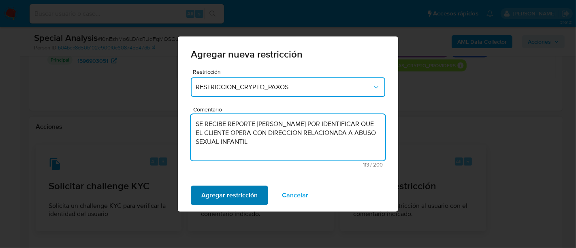
type textarea "SE RECIBE REPORTE [PERSON_NAME] POR IDENTIFICAR QUE EL CLIENTE OPERA CON DIRECC…"
click at [234, 196] on span "Agregar restricción" at bounding box center [229, 195] width 56 height 18
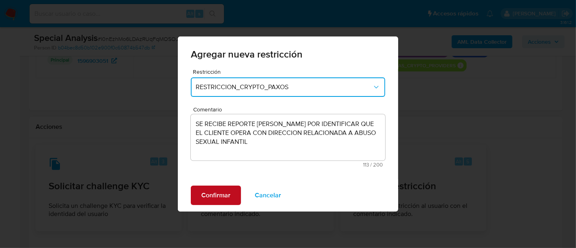
click at [210, 196] on span "Confirmar" at bounding box center [215, 195] width 29 height 18
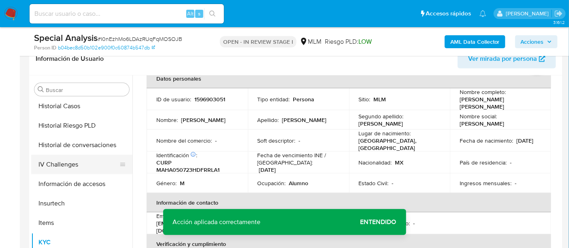
scroll to position [290, 0]
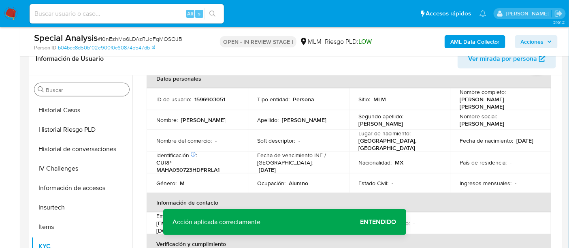
click at [75, 93] on input "Buscar" at bounding box center [86, 89] width 80 height 7
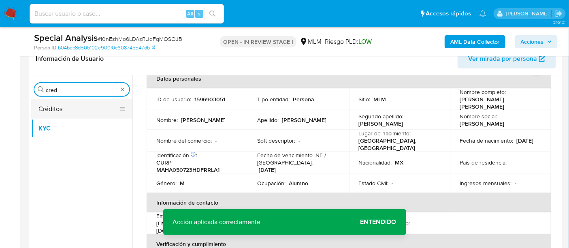
type input "cred"
click at [59, 108] on button "Créditos" at bounding box center [78, 108] width 95 height 19
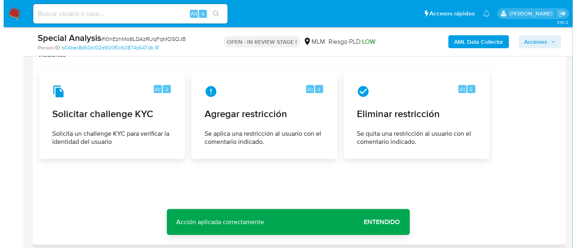
scroll to position [1187, 0]
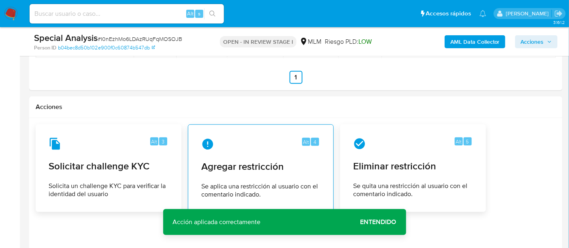
click at [243, 164] on span "Agregar restricción" at bounding box center [260, 166] width 119 height 12
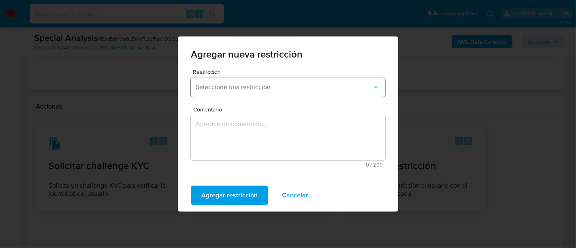
click at [241, 91] on button "Seleccione una restricción" at bounding box center [288, 86] width 194 height 19
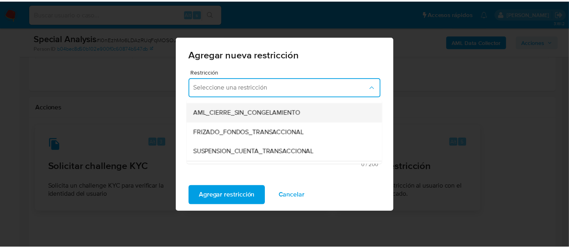
scroll to position [90, 0]
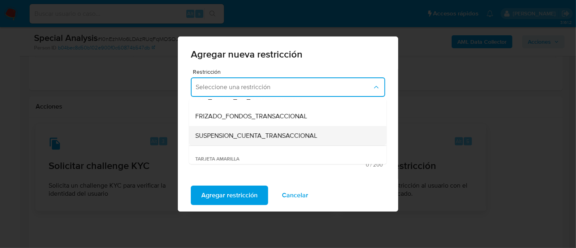
click at [295, 136] on span "SUSPENSION_CUENTA_TRANSACCIONAL" at bounding box center [257, 136] width 122 height 8
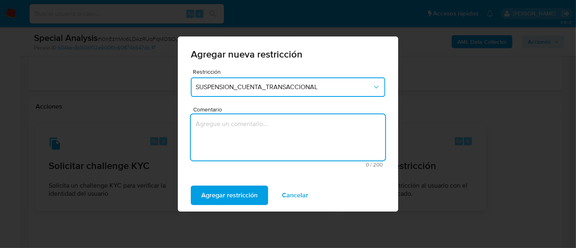
click at [293, 136] on textarea "Comentario" at bounding box center [288, 137] width 194 height 46
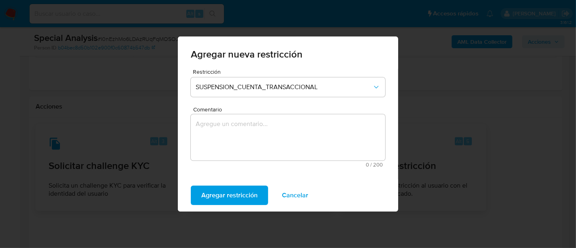
click at [255, 132] on textarea "Comentario" at bounding box center [288, 137] width 194 height 46
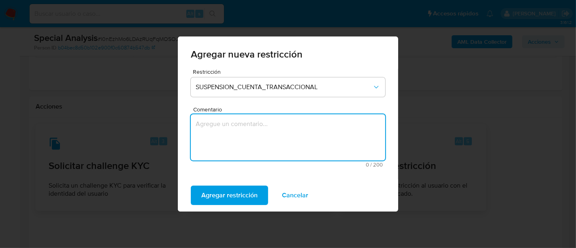
paste textarea "ENVIO DE CRYPTO A ENTIDADES DE RIESGO"
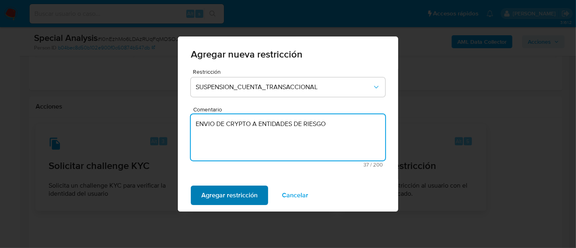
type textarea "ENVIO DE CRYPTO A ENTIDADES DE RIESGO"
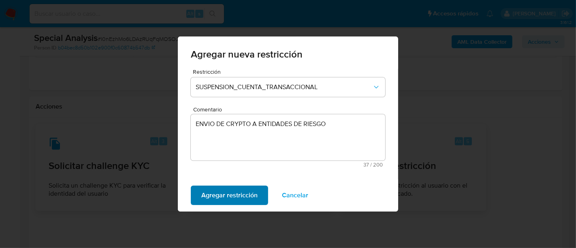
click at [246, 191] on span "Agregar restricción" at bounding box center [229, 195] width 56 height 18
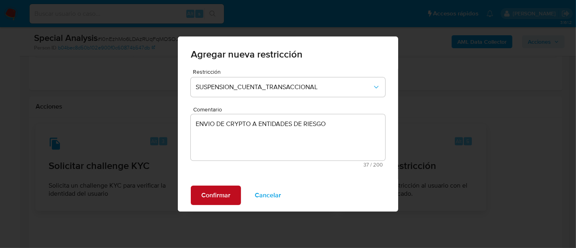
click at [225, 194] on span "Confirmar" at bounding box center [215, 195] width 29 height 18
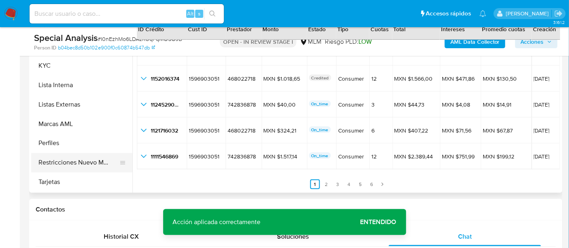
scroll to position [381, 0]
click at [89, 162] on button "Restricciones Nuevo Mundo" at bounding box center [78, 162] width 95 height 19
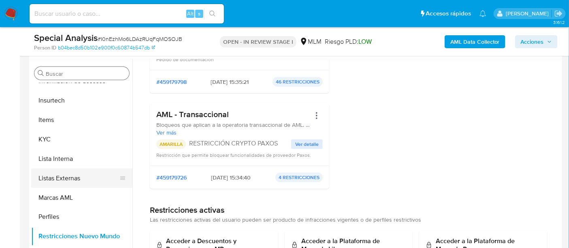
scroll to position [180, 0]
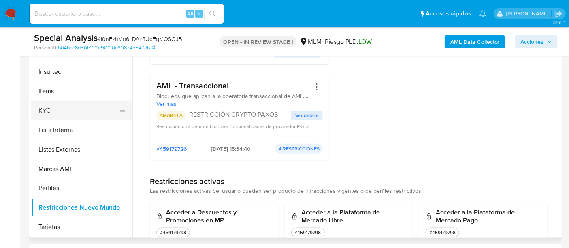
click at [64, 113] on button "KYC" at bounding box center [78, 110] width 95 height 19
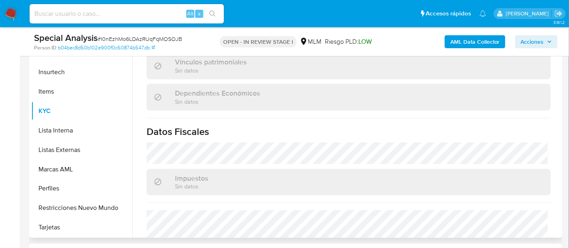
scroll to position [511, 0]
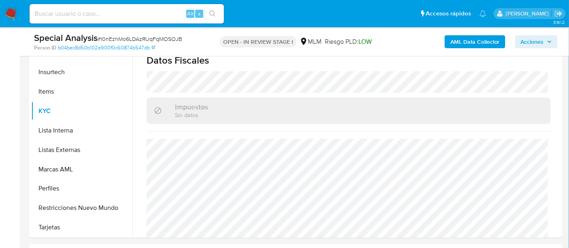
click at [163, 34] on div "Special Analysis # I0nEzhMo6LDAzRUqFqMOSOJB" at bounding box center [120, 38] width 172 height 12
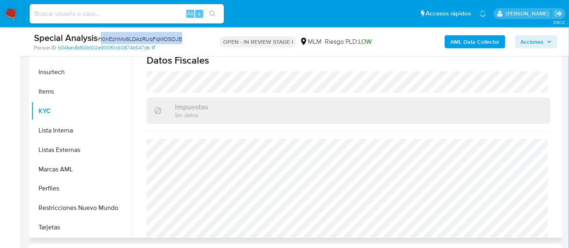
copy span "I0nEzhMo6LDAzRUqFqMOSOJB"
